Goal: Transaction & Acquisition: Purchase product/service

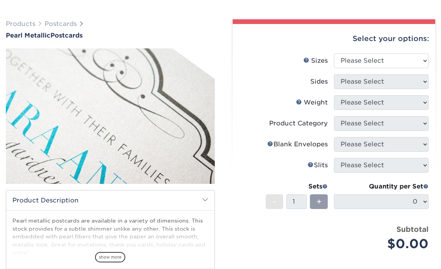
scroll to position [52, 0]
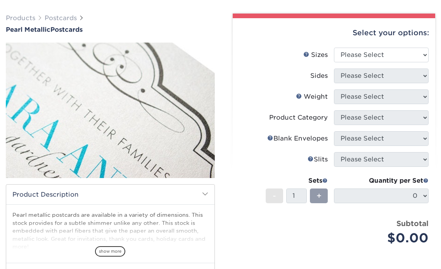
click at [388, 46] on div "Select your options:" at bounding box center [334, 32] width 190 height 29
click at [383, 54] on select "Please Select 2" x 4" 2" x 6" 3.5" x 8.5" 4" x 6" 4" x 8.5" 4" x 9" 4.25" x 5.5…" at bounding box center [381, 55] width 95 height 15
select select "5.00x7.00"
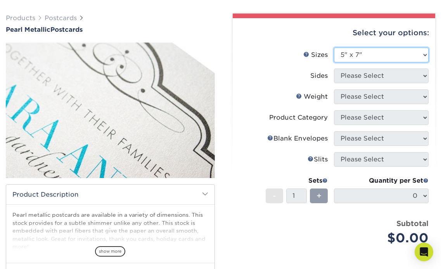
click at [334, 48] on select "Please Select 2" x 4" 2" x 6" 3.5" x 8.5" 4" x 6" 4" x 8.5" 4" x 9" 4.25" x 5.5…" at bounding box center [381, 55] width 95 height 15
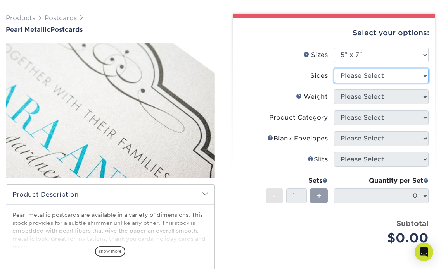
click at [358, 75] on select "Please Select Print Both Sides Print Front Only" at bounding box center [381, 76] width 95 height 15
select select "32d3c223-f82c-492b-b915-ba065a00862f"
click at [334, 69] on select "Please Select Print Both Sides Print Front Only" at bounding box center [381, 76] width 95 height 15
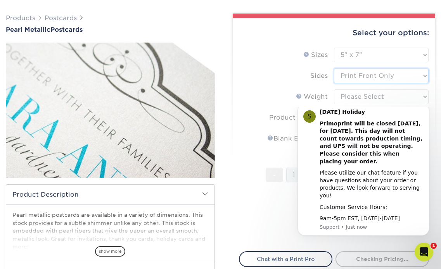
scroll to position [0, 0]
click at [358, 95] on form "Sizes Help Sizes Please Select 2" x 4" 2" x 6" 3.5" x 8.5" 4" x 6" 4" x 8.5" 4"…" at bounding box center [334, 145] width 190 height 195
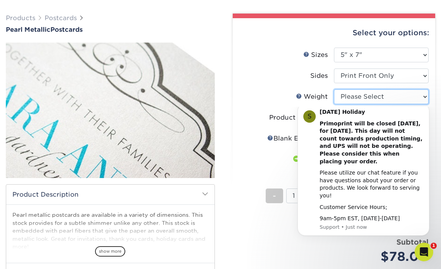
click at [358, 98] on select "Please Select 14PTPM" at bounding box center [381, 97] width 95 height 15
select select "14PTPM"
click at [334, 90] on select "Please Select 14PTPM" at bounding box center [381, 97] width 95 height 15
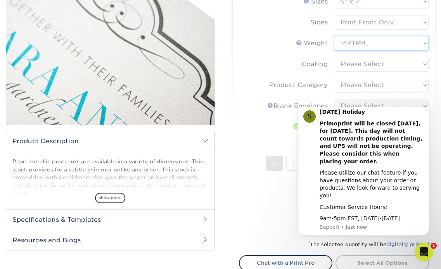
scroll to position [113, 0]
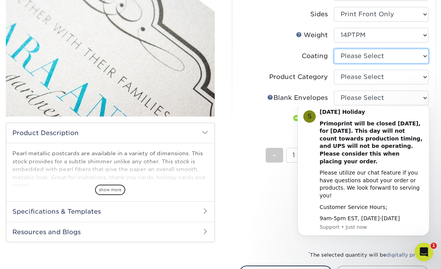
click at [417, 55] on select at bounding box center [381, 56] width 95 height 15
select select "3e7618de-abca-4bda-9f97-8b9129e913d8"
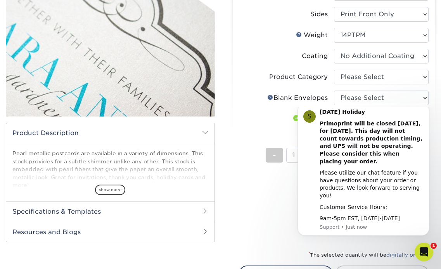
click at [334, 49] on select at bounding box center [381, 56] width 95 height 15
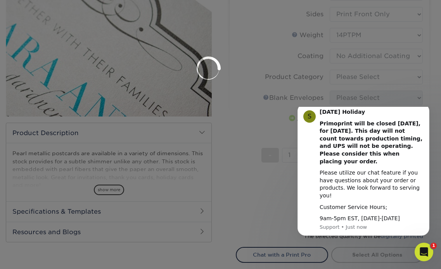
scroll to position [112, 0]
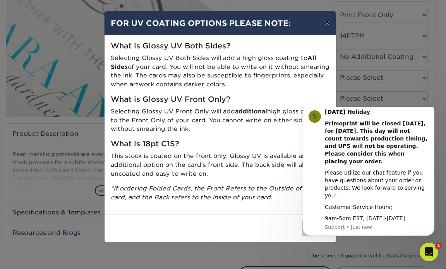
click at [324, 21] on button "×" at bounding box center [327, 22] width 18 height 22
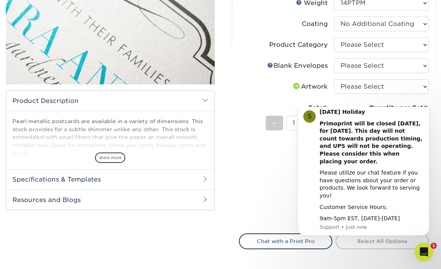
scroll to position [147, 0]
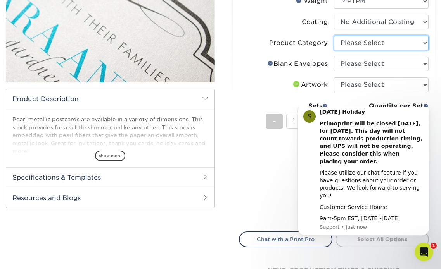
click at [388, 46] on select "Please Select Announcement Cards" at bounding box center [381, 43] width 95 height 15
select select "afc43903-b91d-4869-9f05-9fa1eb7dcbea"
click at [334, 36] on select "Please Select Announcement Cards" at bounding box center [381, 43] width 95 height 15
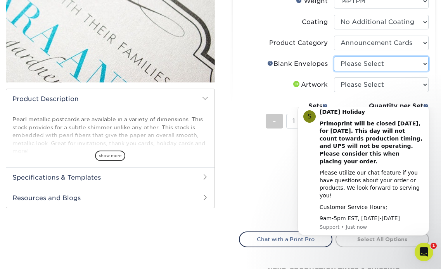
click at [387, 58] on select "Please Select No Blank Envelopes Yes 25 Pearl Envelopes A7 Yes 50 Pearl Envelop…" at bounding box center [381, 64] width 95 height 15
select select "c93ce544-5f39-49d6-99fd-0f490170dda6"
click at [334, 57] on select "Please Select No Blank Envelopes Yes 25 Pearl Envelopes A7 Yes 50 Pearl Envelop…" at bounding box center [381, 64] width 95 height 15
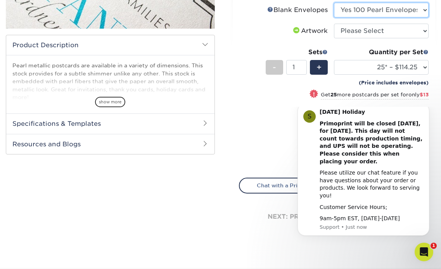
scroll to position [202, 0]
